Goal: Task Accomplishment & Management: Manage account settings

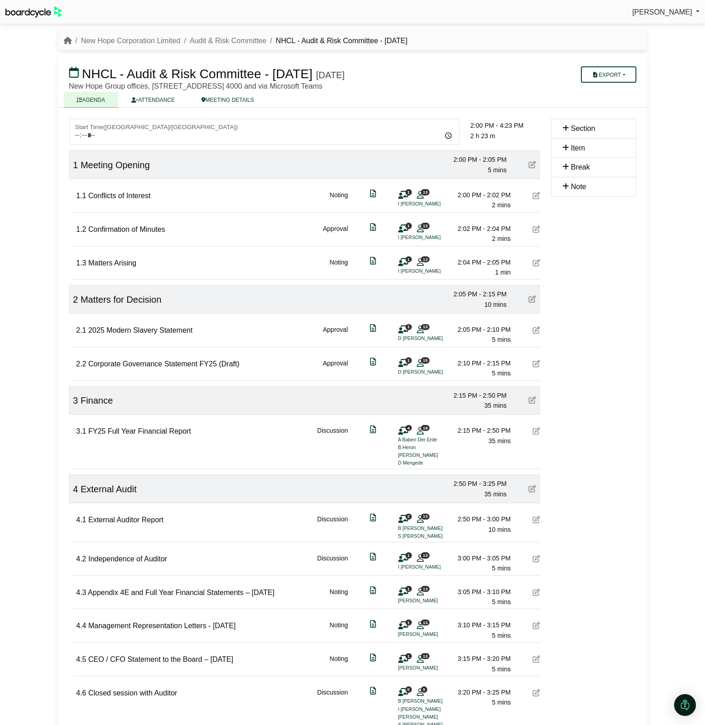
scroll to position [114, 0]
click at [114, 40] on link "New Hope Corporation Limited" at bounding box center [130, 41] width 99 height 8
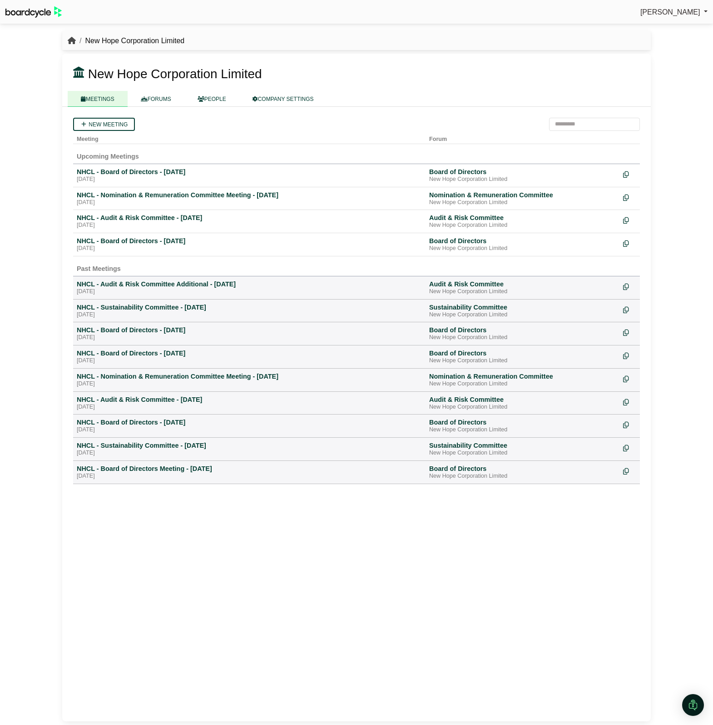
click at [73, 41] on icon "breadcrumb" at bounding box center [72, 40] width 8 height 7
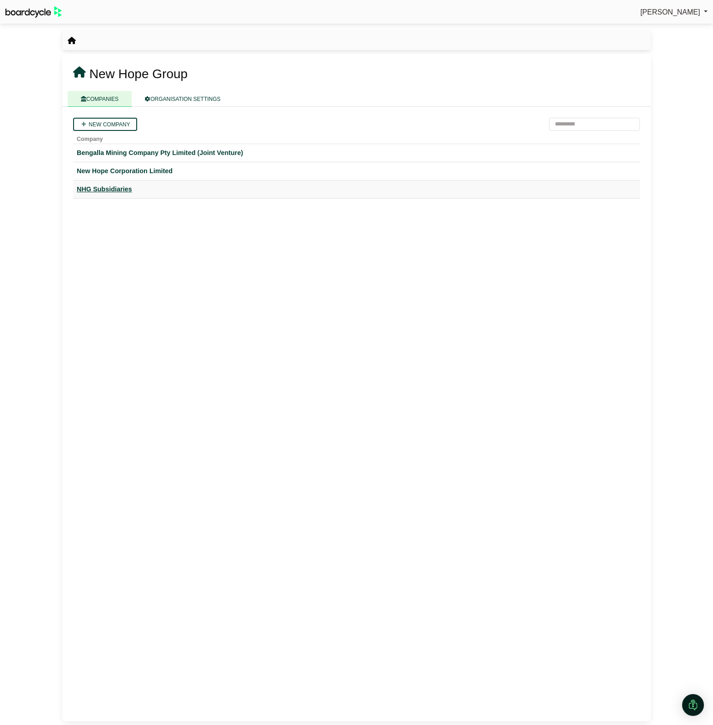
click at [104, 192] on div "NHG Subsidiaries" at bounding box center [357, 189] width 560 height 10
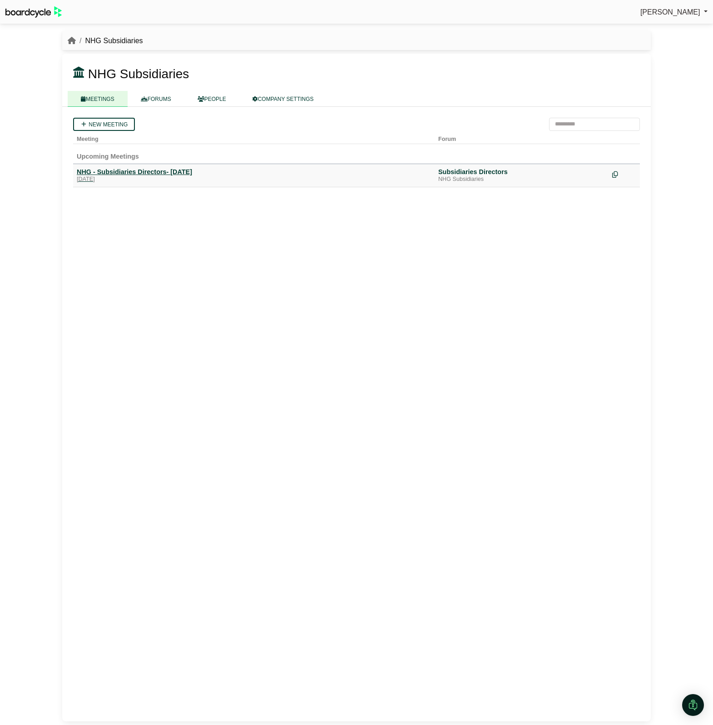
click at [171, 182] on div "Monday, 01 September 2025" at bounding box center [254, 179] width 354 height 7
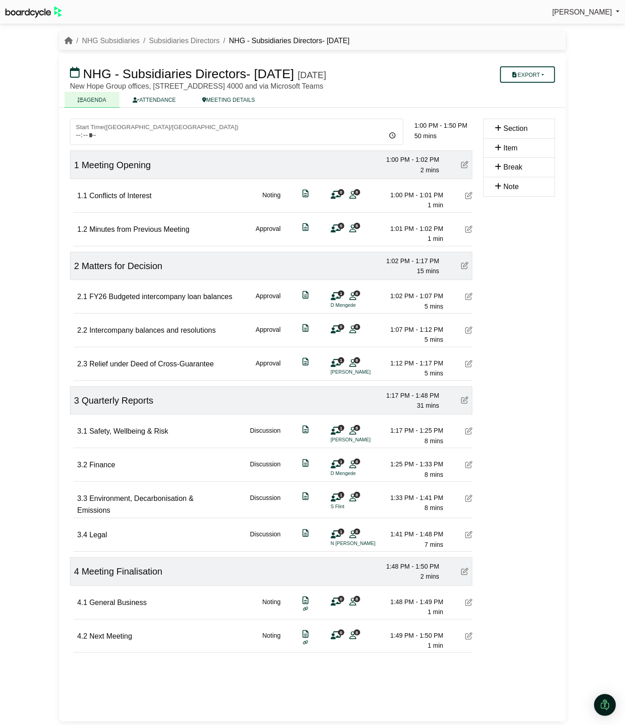
click at [465, 298] on icon at bounding box center [468, 296] width 7 height 7
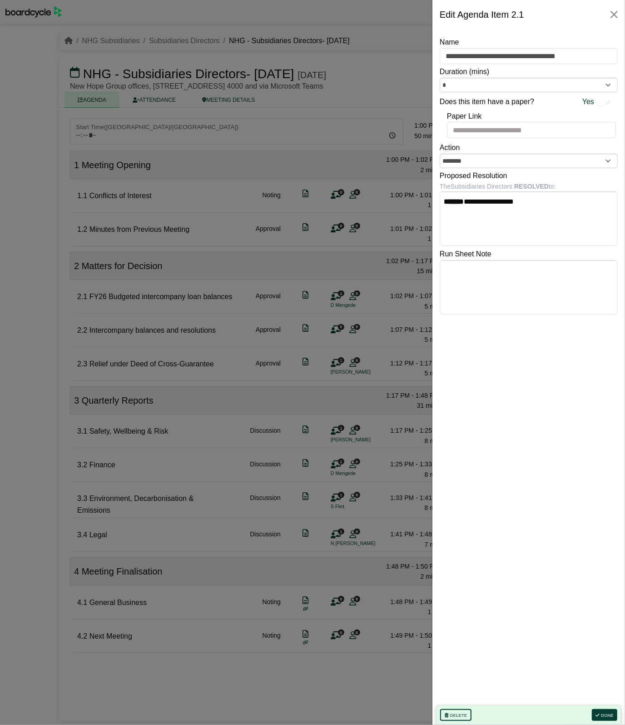
click at [459, 94] on div "Does this item have a paper? Yes" at bounding box center [529, 100] width 178 height 16
click at [460, 83] on input "*" at bounding box center [529, 85] width 178 height 15
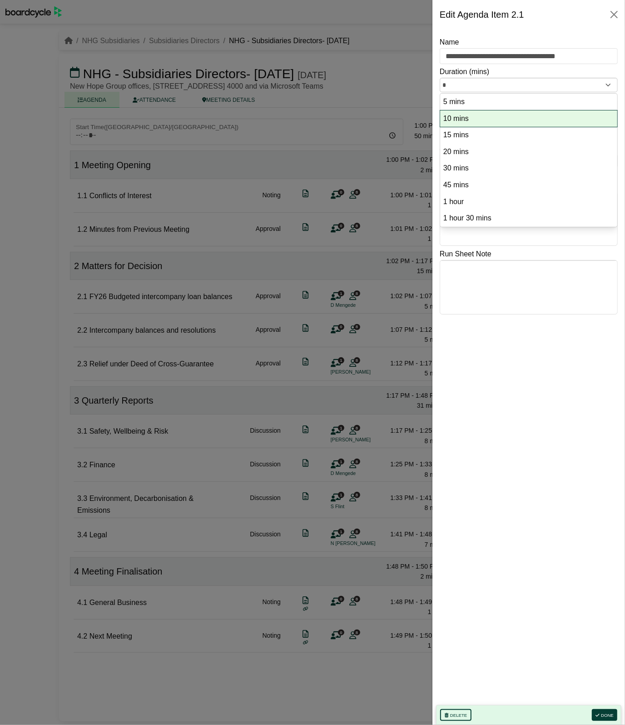
click at [462, 111] on li "10 mins" at bounding box center [528, 118] width 177 height 17
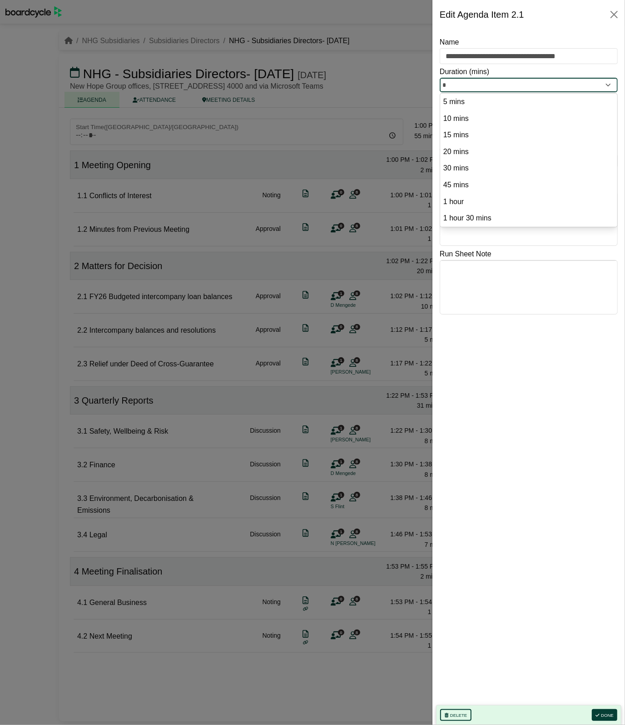
type input "**"
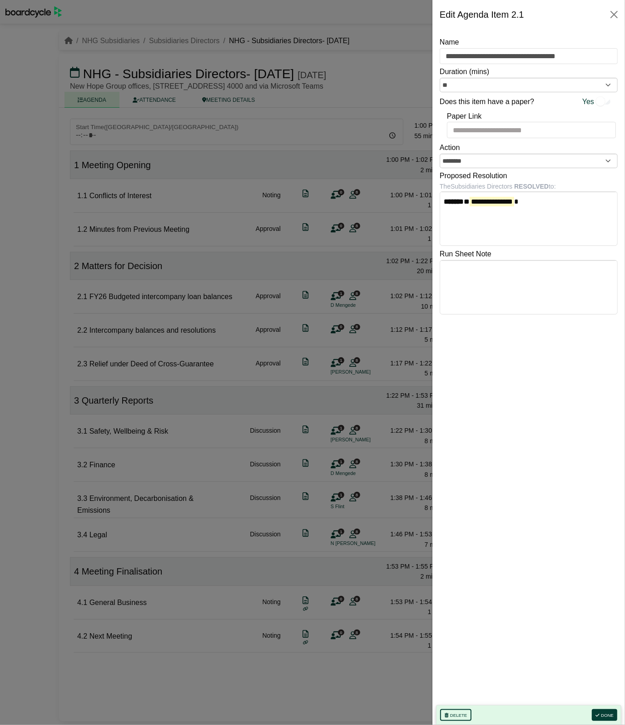
click at [58, 252] on div at bounding box center [312, 362] width 625 height 725
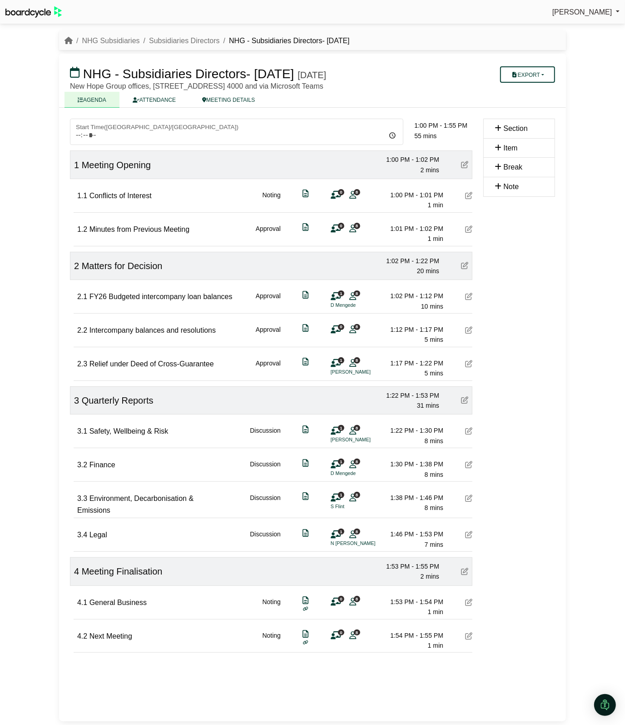
click at [467, 332] on icon at bounding box center [468, 329] width 7 height 7
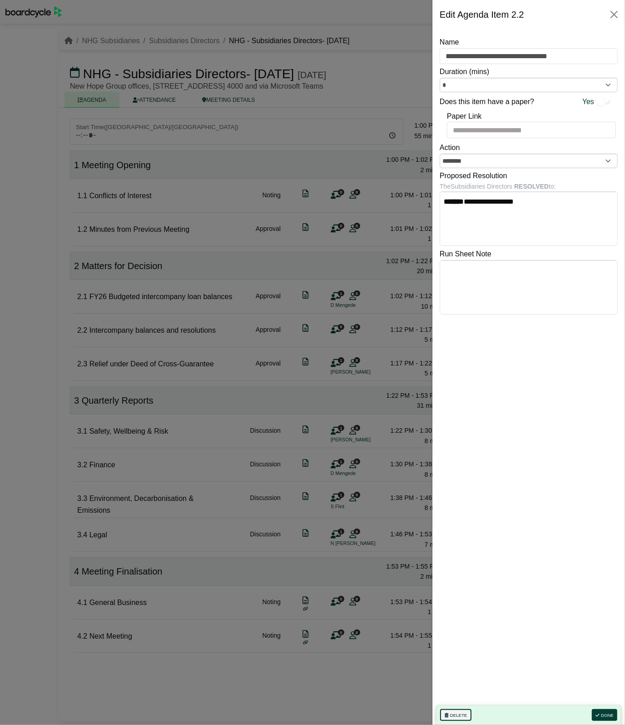
click at [457, 709] on button "Delete" at bounding box center [455, 715] width 31 height 12
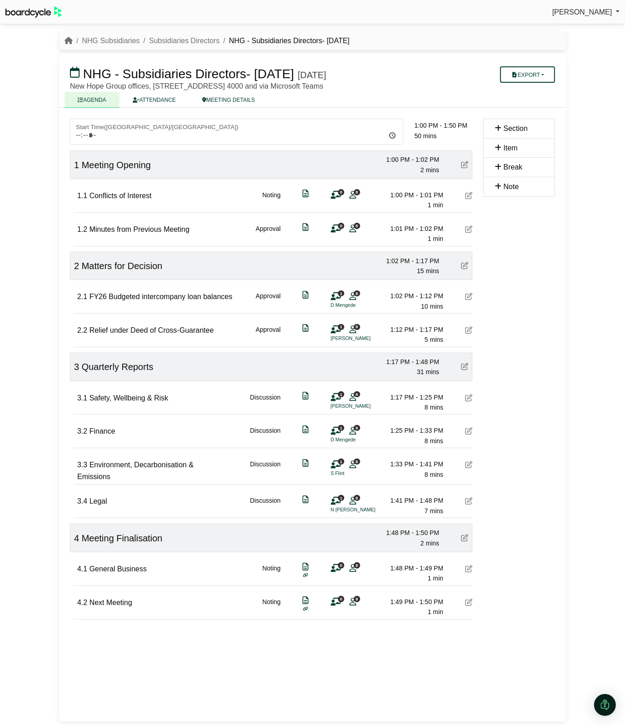
drag, startPoint x: 532, startPoint y: 296, endPoint x: 518, endPoint y: 289, distance: 15.6
click at [532, 296] on div "Section Item Break Note" at bounding box center [519, 387] width 83 height 537
click at [548, 70] on button "Export" at bounding box center [527, 74] width 55 height 16
click at [551, 111] on link "Shell Minutes" at bounding box center [540, 117] width 79 height 14
